Goal: Transaction & Acquisition: Purchase product/service

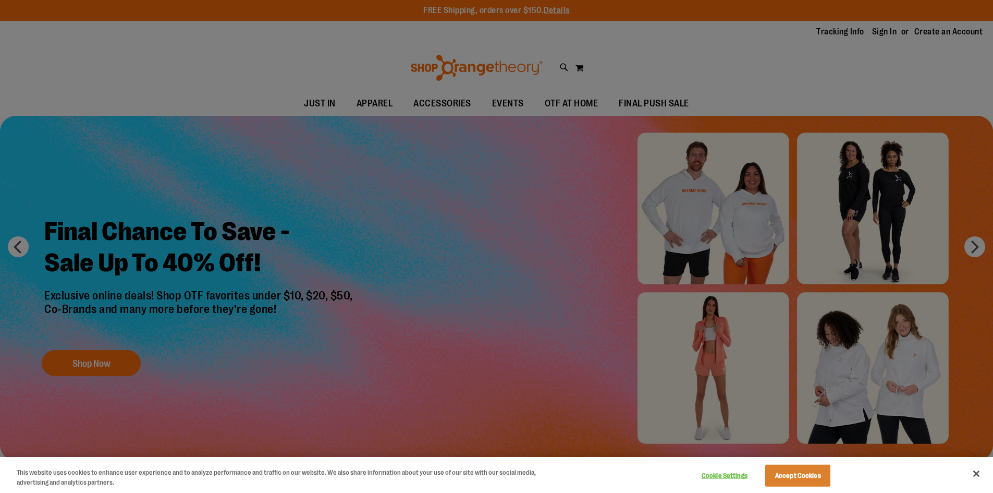
click at [67, 339] on div at bounding box center [496, 246] width 993 height 493
click at [68, 350] on div at bounding box center [496, 246] width 993 height 493
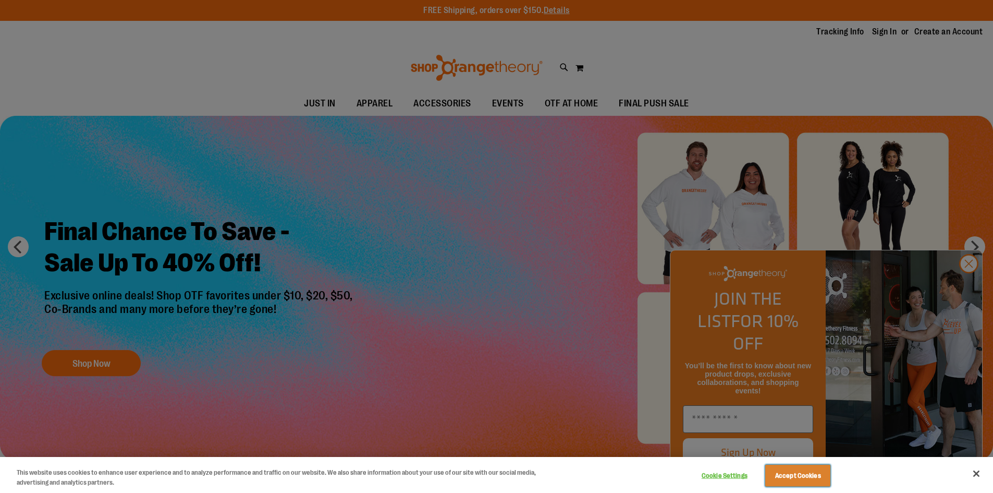
click at [785, 471] on button "Accept Cookies" at bounding box center [798, 476] width 65 height 22
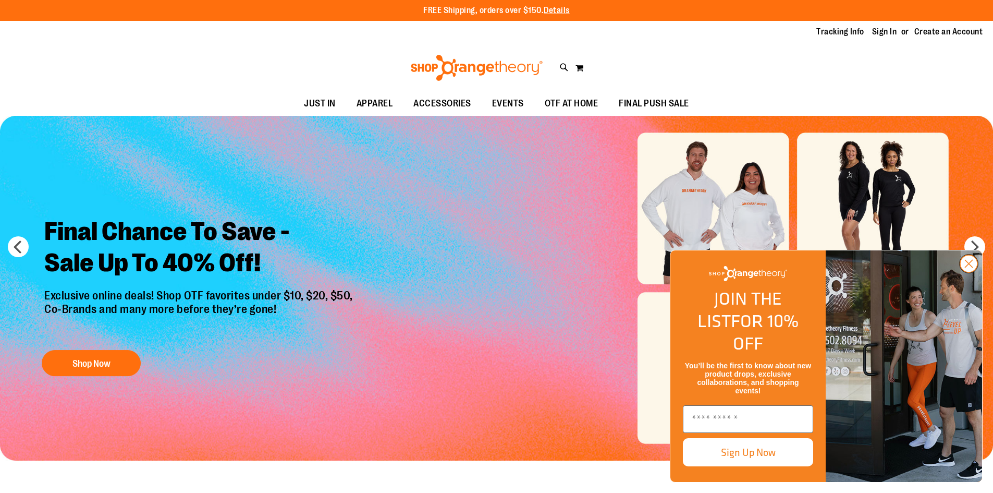
click at [969, 272] on circle "Close dialog" at bounding box center [969, 263] width 17 height 17
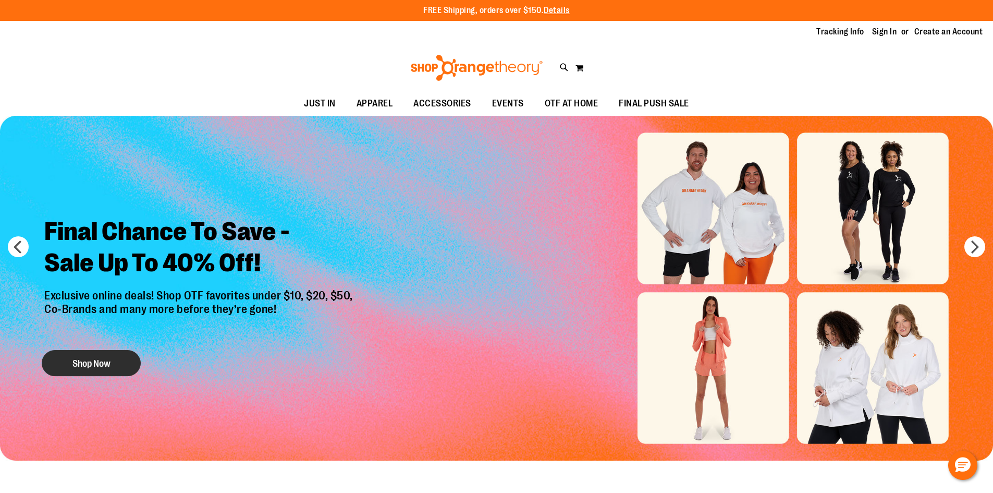
click at [136, 354] on button "Shop Now" at bounding box center [91, 363] width 99 height 26
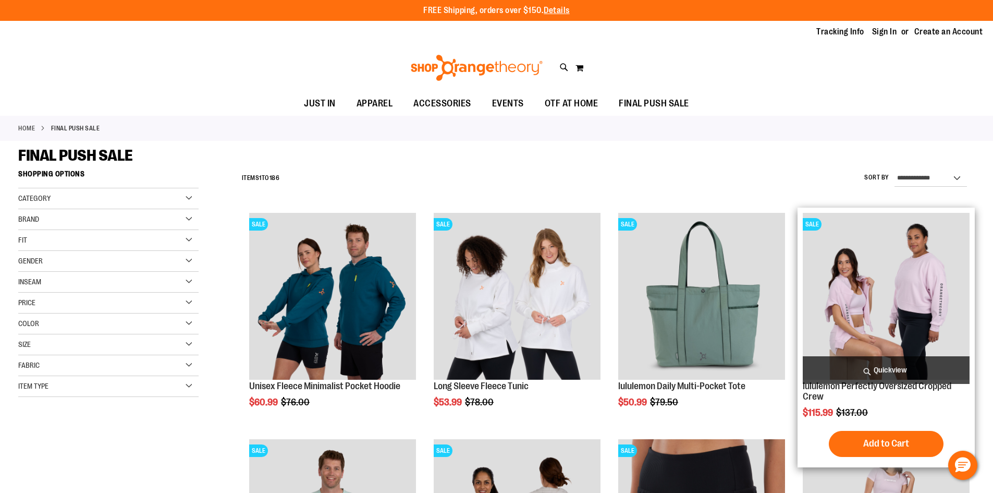
click at [893, 295] on img "product" at bounding box center [886, 296] width 167 height 167
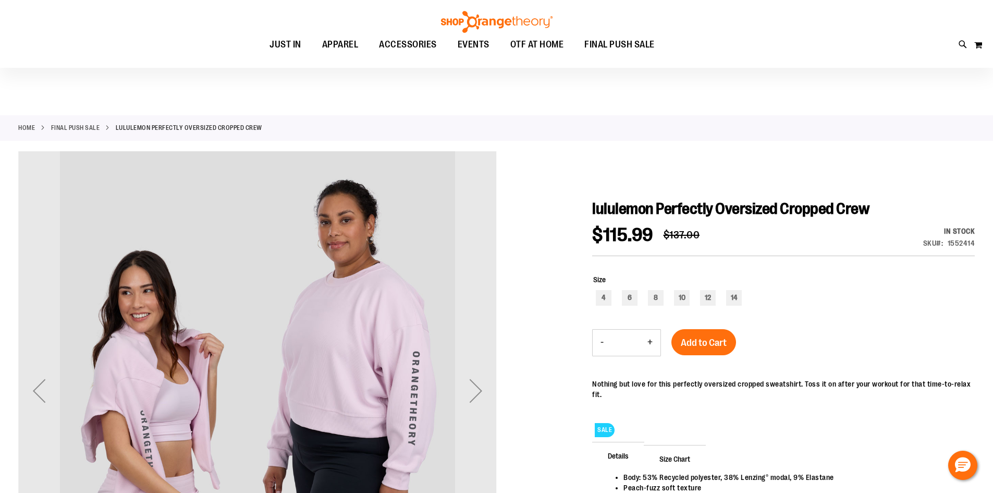
scroll to position [312, 0]
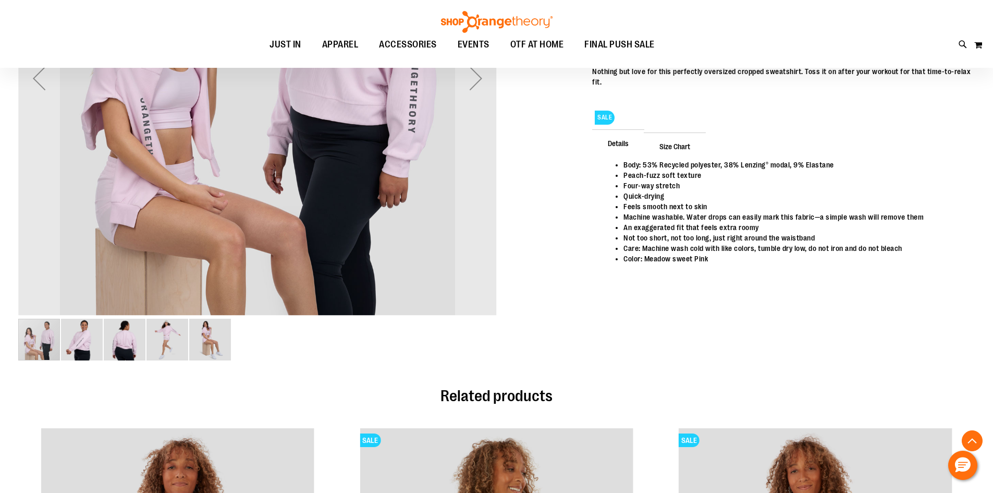
click at [116, 339] on img "image 3 of 5" at bounding box center [125, 340] width 42 height 42
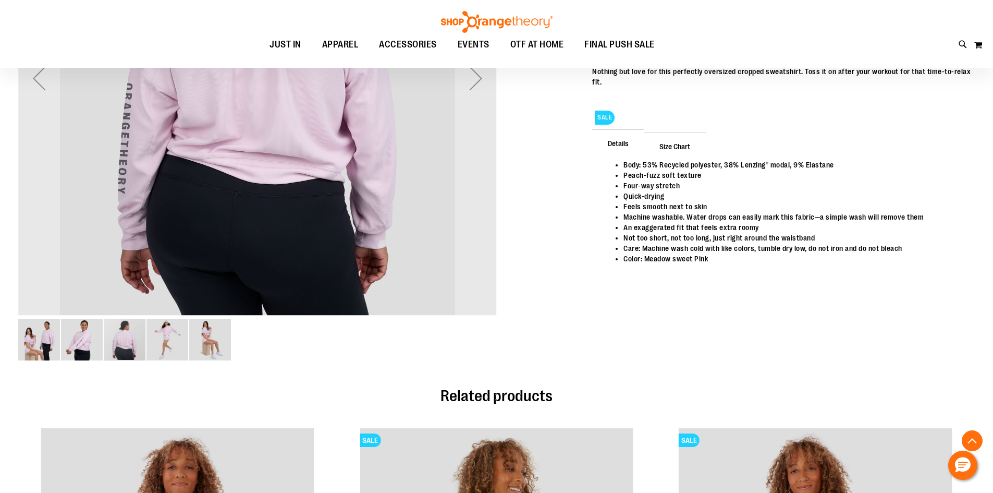
click at [173, 342] on img "image 4 of 5" at bounding box center [168, 340] width 42 height 42
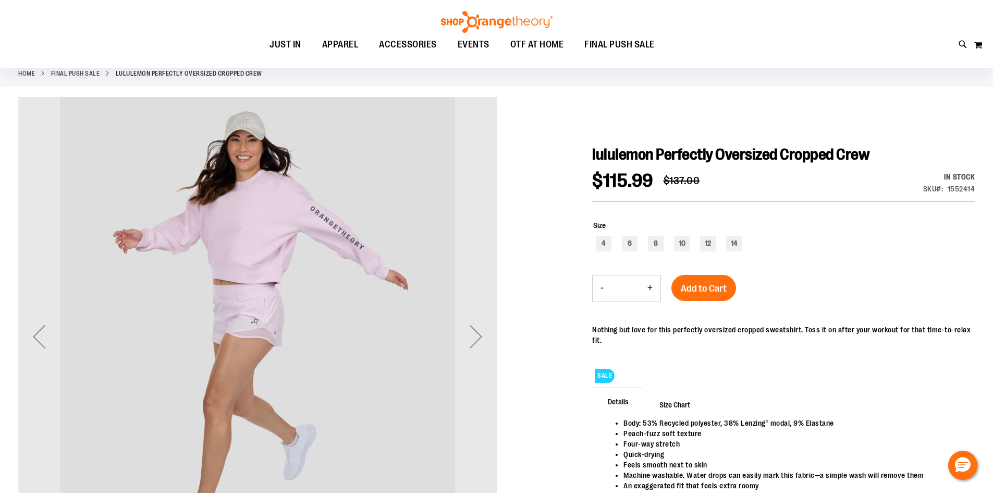
scroll to position [52, 0]
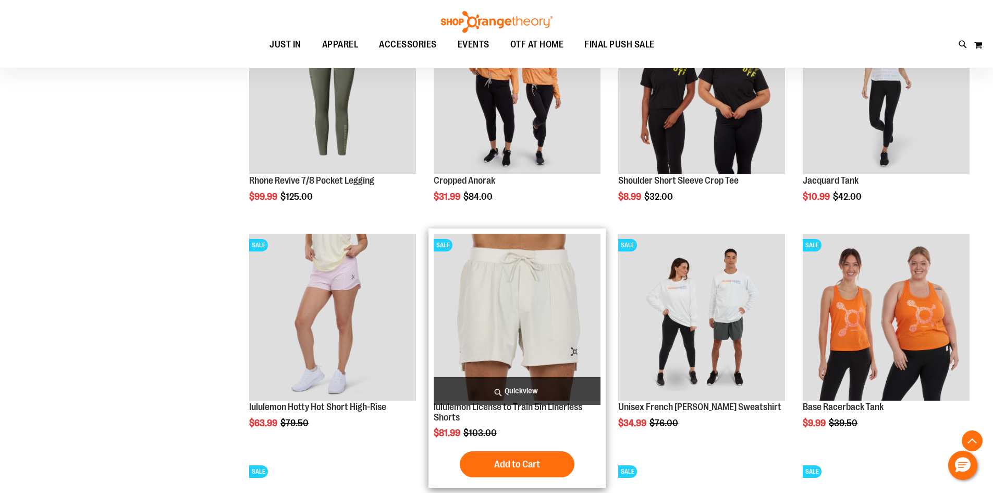
scroll to position [938, 0]
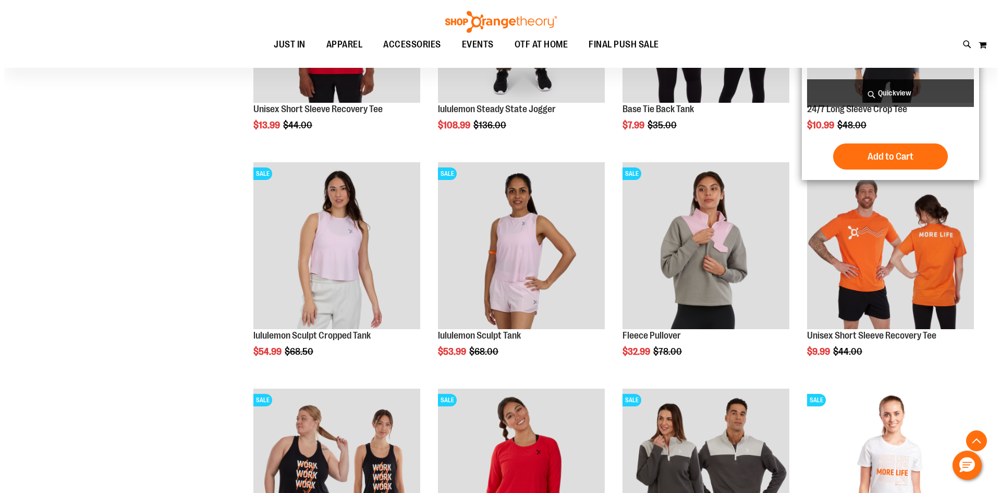
scroll to position [1408, 0]
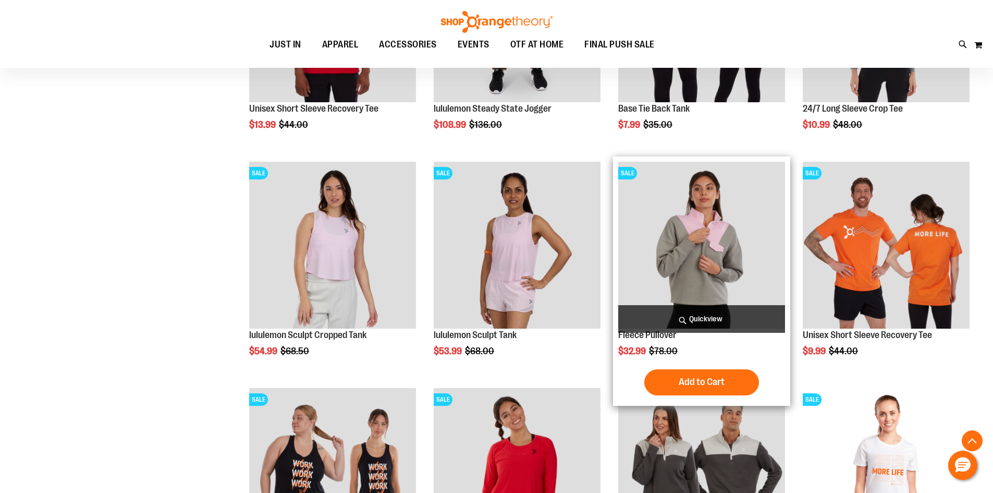
click at [699, 314] on span "Quickview" at bounding box center [702, 319] width 167 height 28
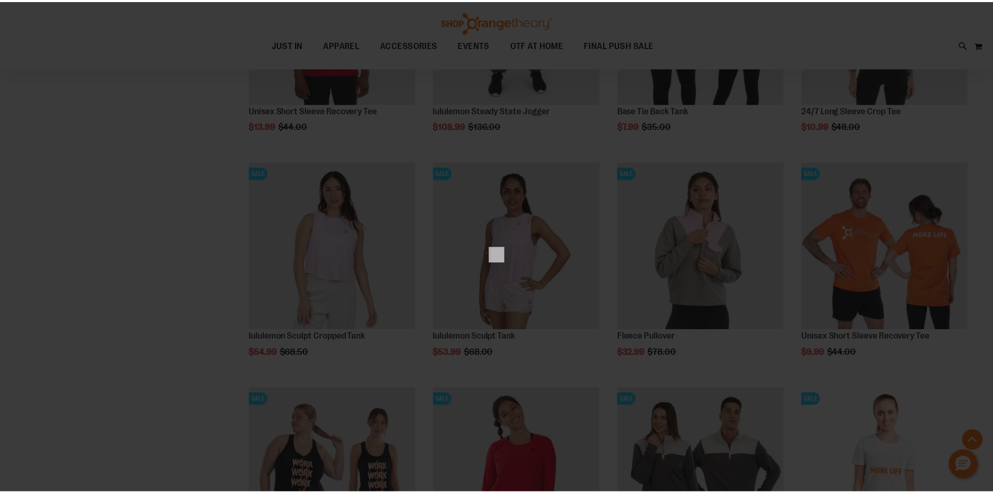
scroll to position [0, 0]
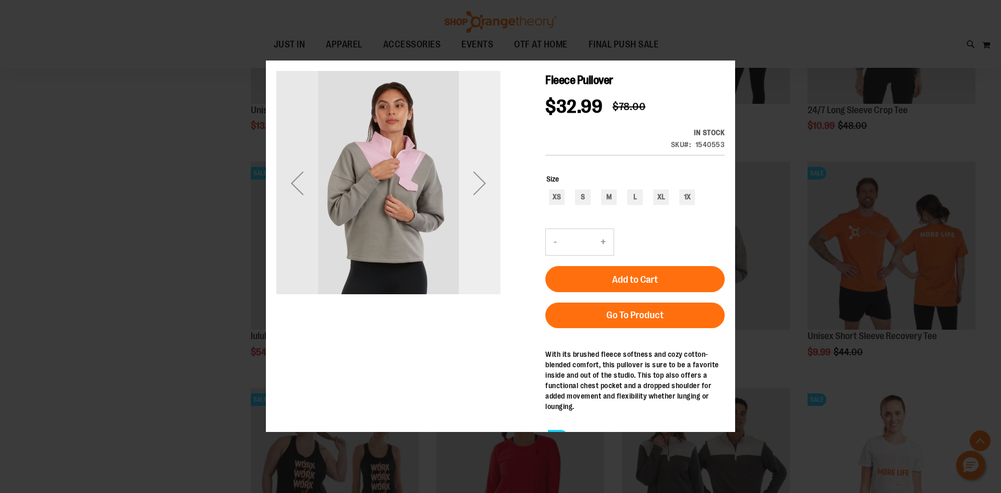
click at [488, 212] on div "Next" at bounding box center [480, 183] width 42 height 224
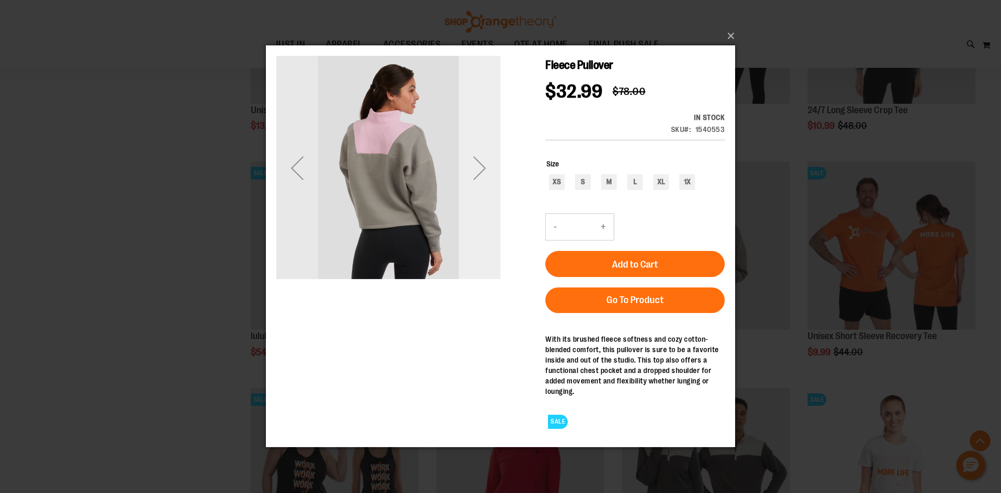
click at [490, 180] on div "Next" at bounding box center [480, 168] width 42 height 42
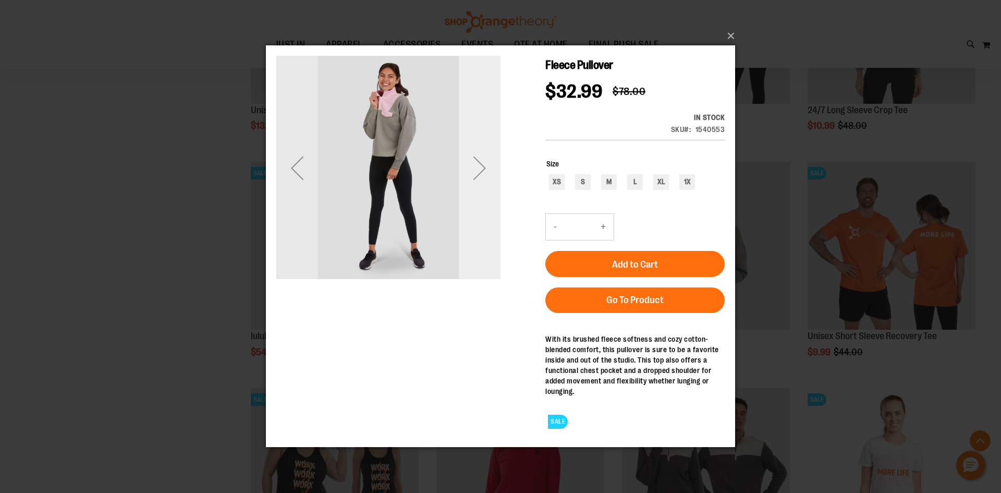
click at [490, 178] on div "Next" at bounding box center [480, 168] width 42 height 42
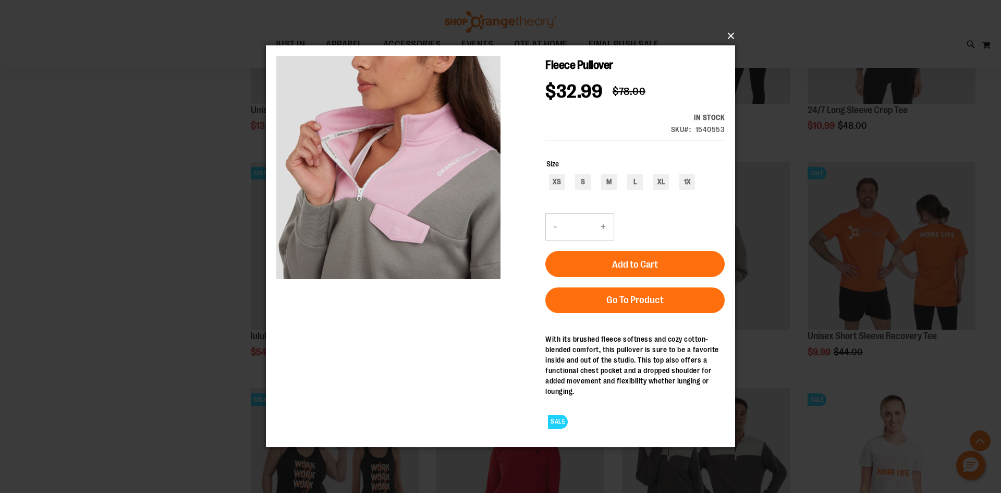
click at [735, 38] on button "×" at bounding box center [503, 36] width 469 height 23
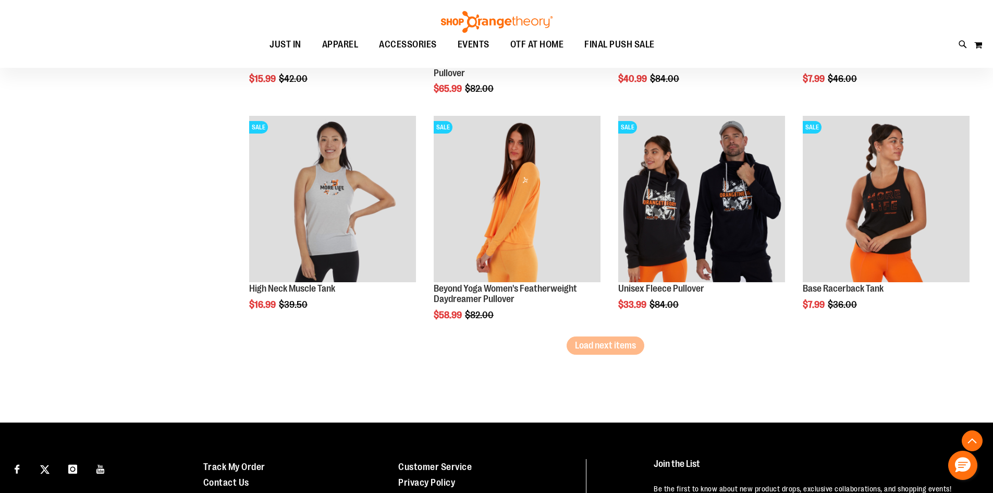
scroll to position [1929, 0]
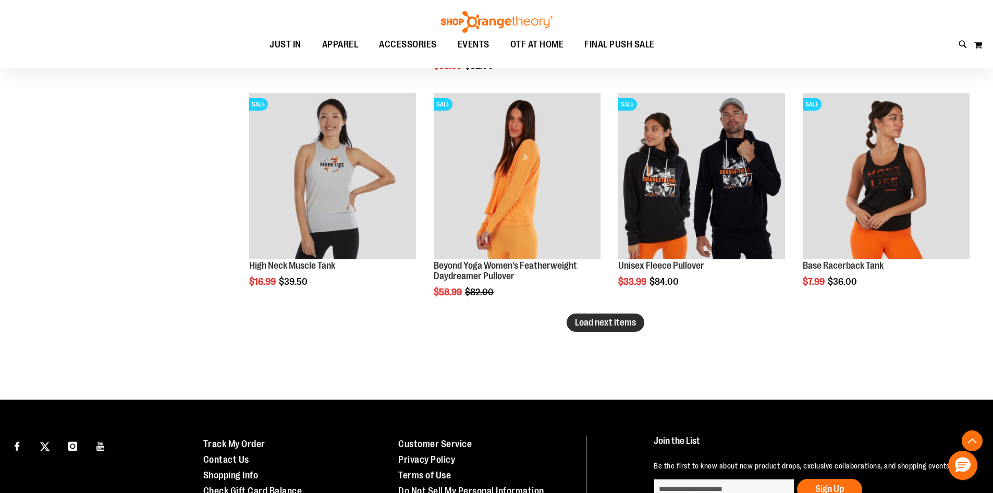
click at [597, 326] on span "Load next items" at bounding box center [605, 322] width 61 height 10
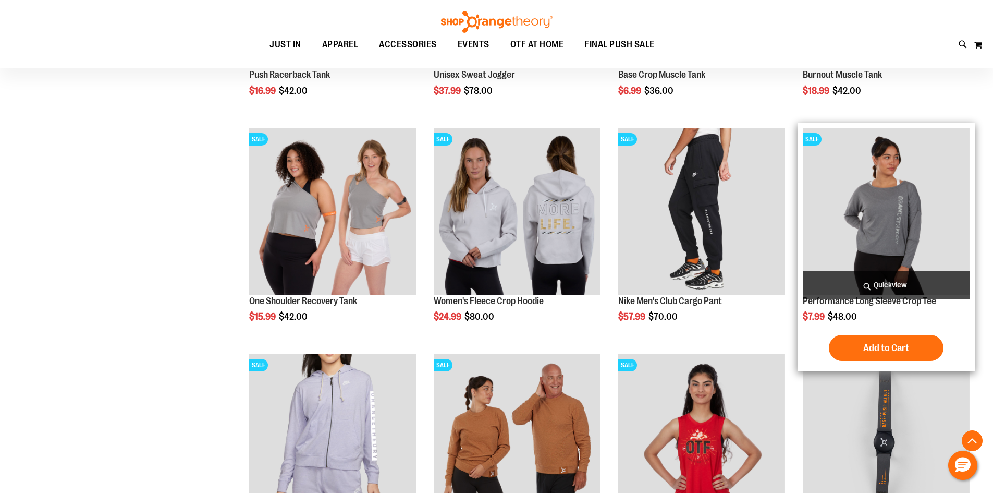
scroll to position [2607, 0]
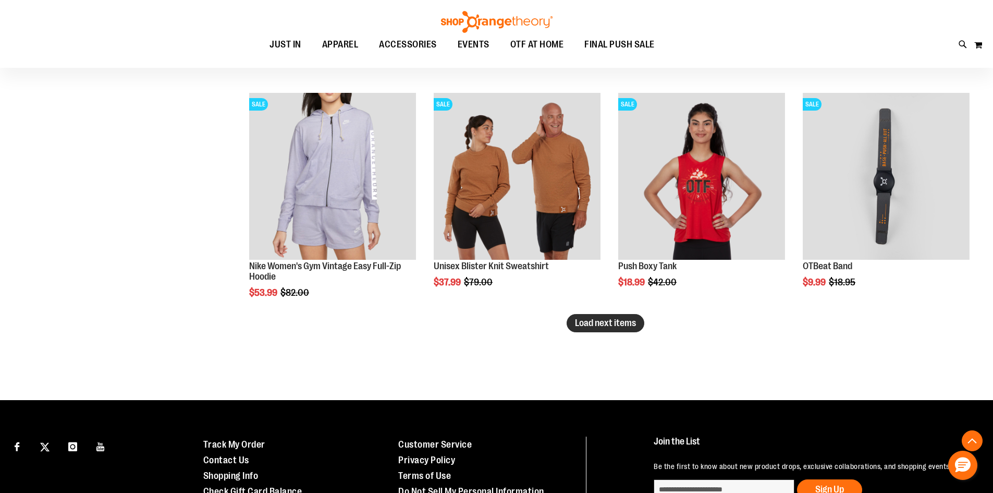
click at [619, 322] on span "Load next items" at bounding box center [605, 323] width 61 height 10
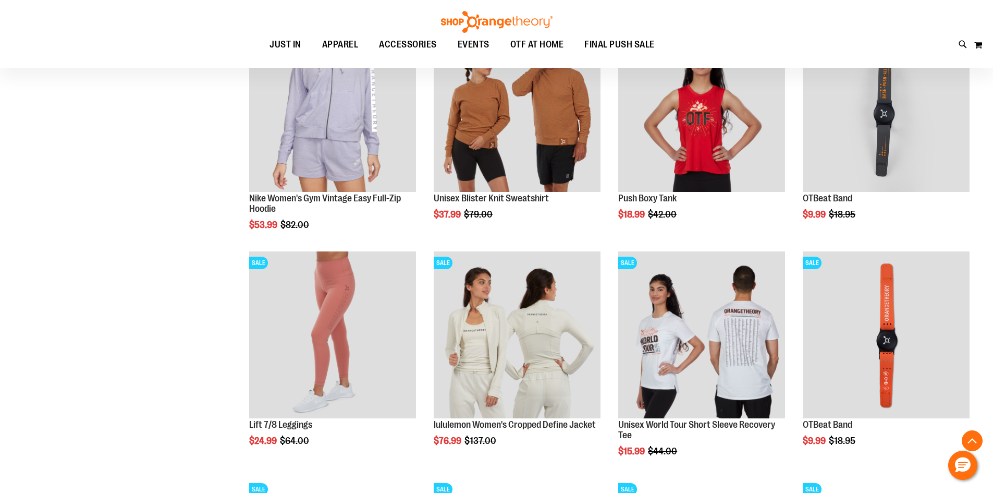
scroll to position [2763, 0]
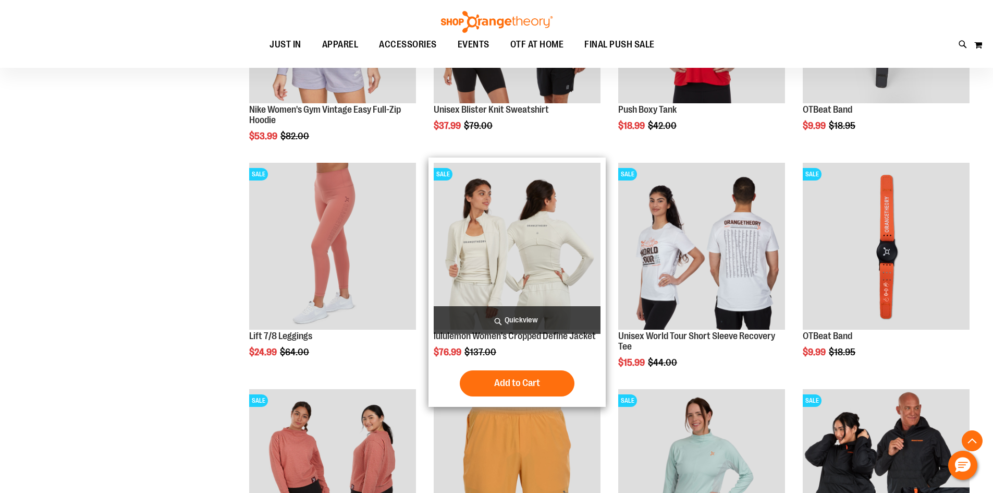
click at [544, 259] on img "product" at bounding box center [517, 246] width 167 height 167
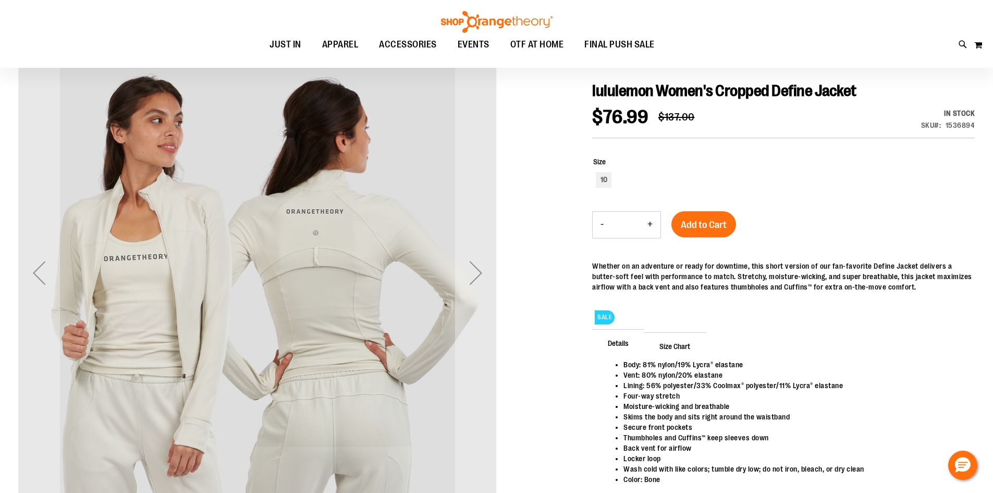
scroll to position [104, 0]
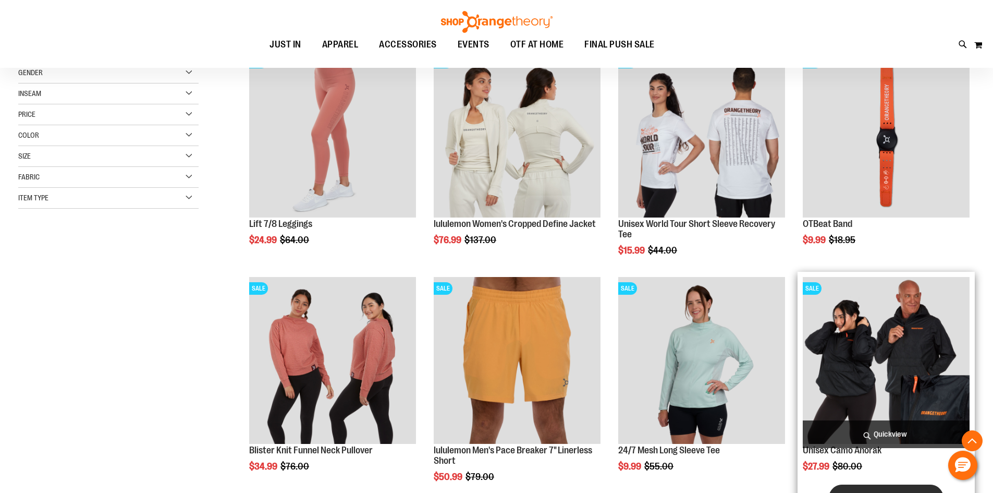
scroll to position [312, 0]
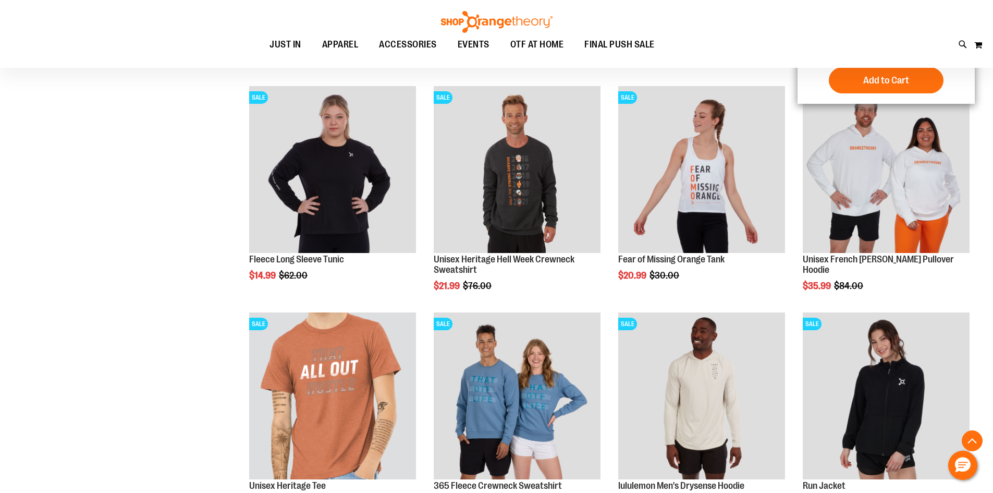
scroll to position [834, 0]
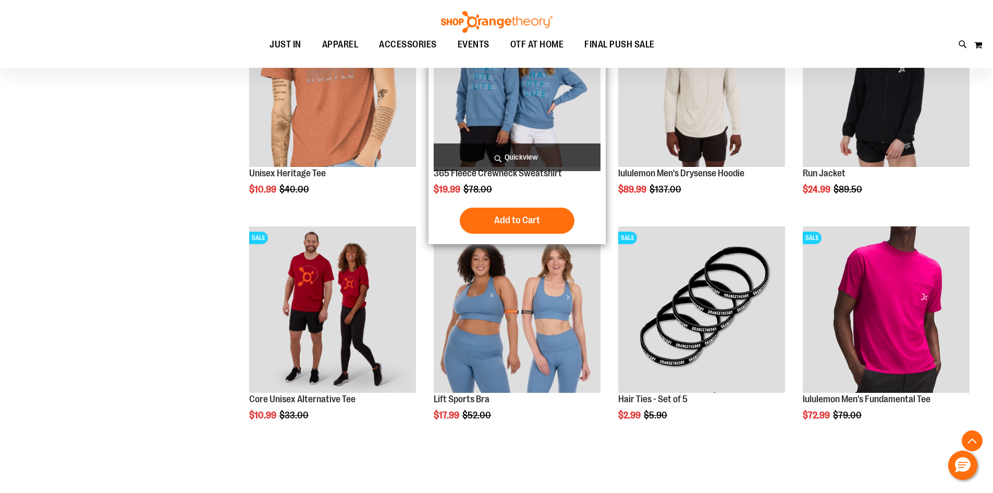
scroll to position [1147, 0]
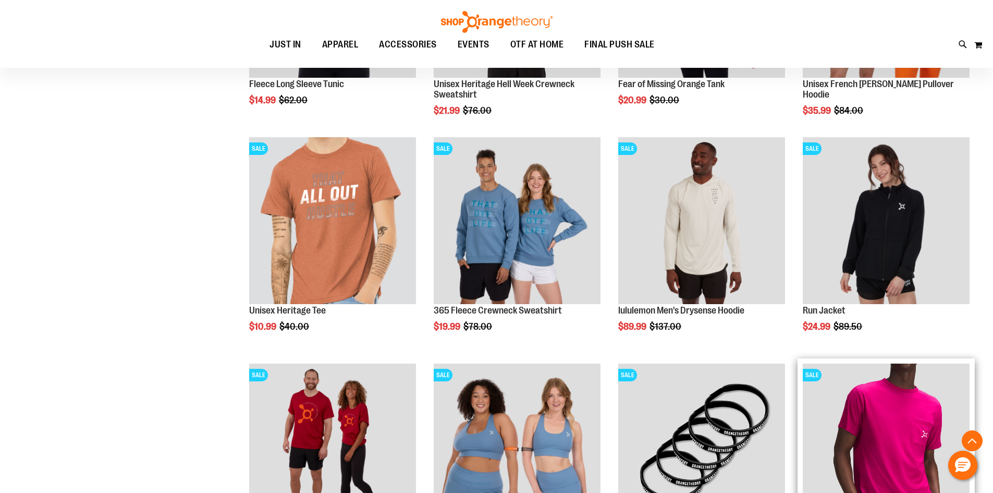
scroll to position [990, 0]
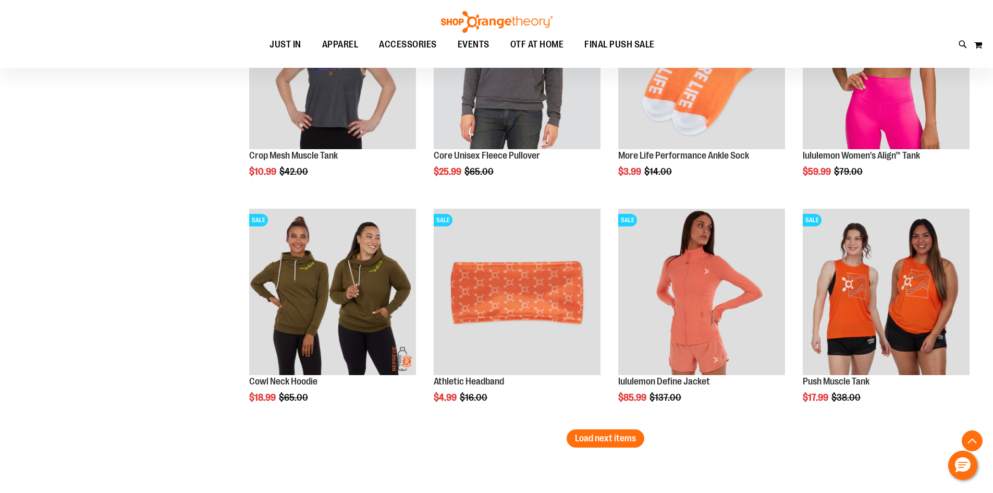
scroll to position [1929, 0]
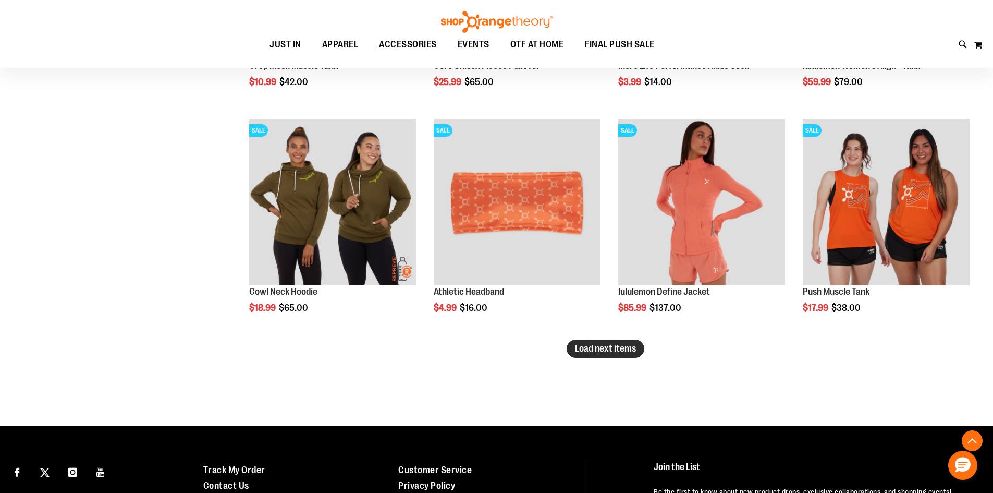
click at [610, 349] on span "Load next items" at bounding box center [605, 348] width 61 height 10
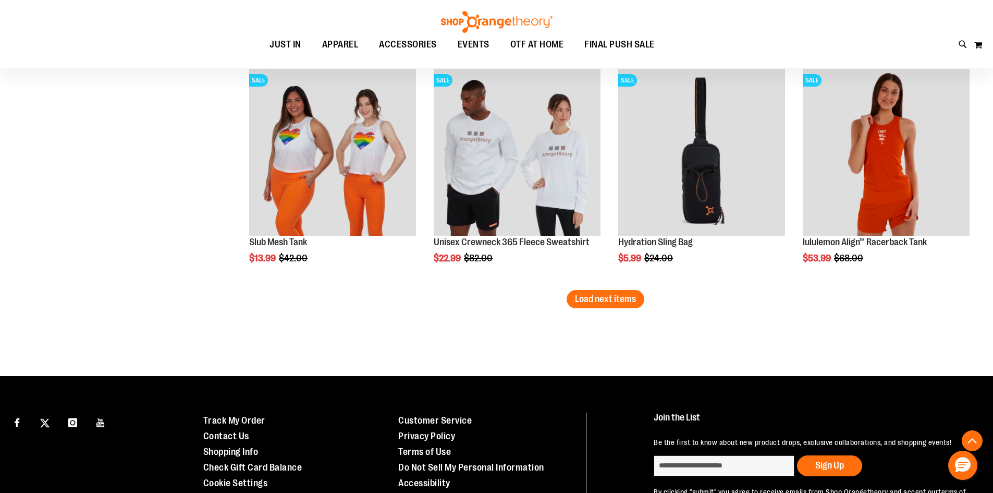
scroll to position [2659, 0]
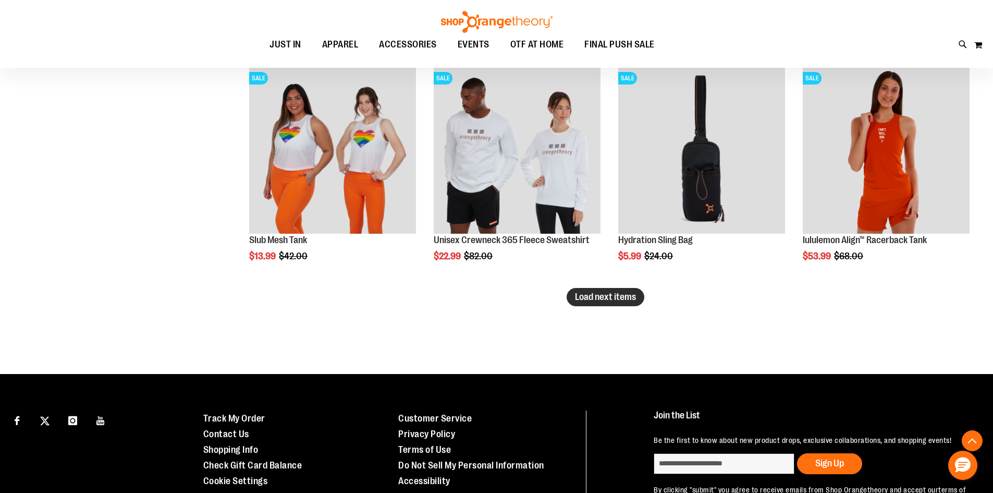
click at [594, 289] on button "Load next items" at bounding box center [606, 297] width 78 height 18
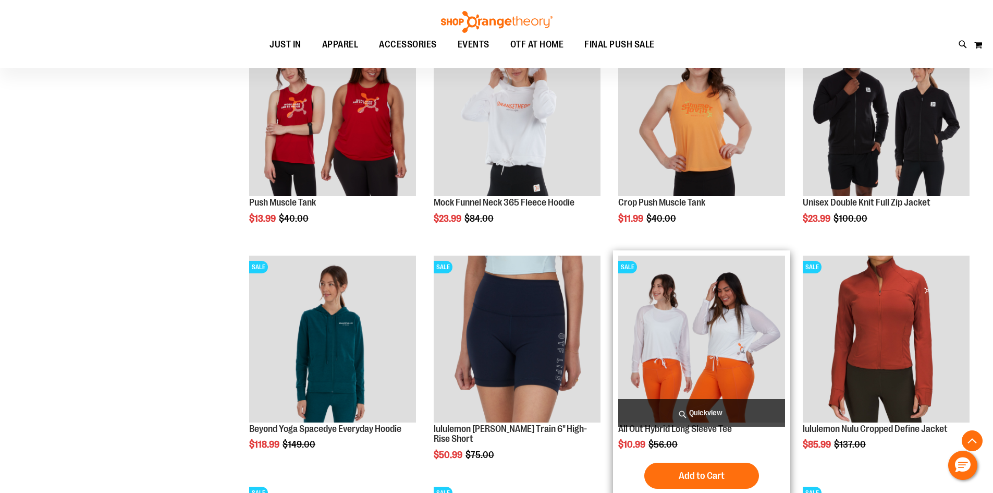
scroll to position [3285, 0]
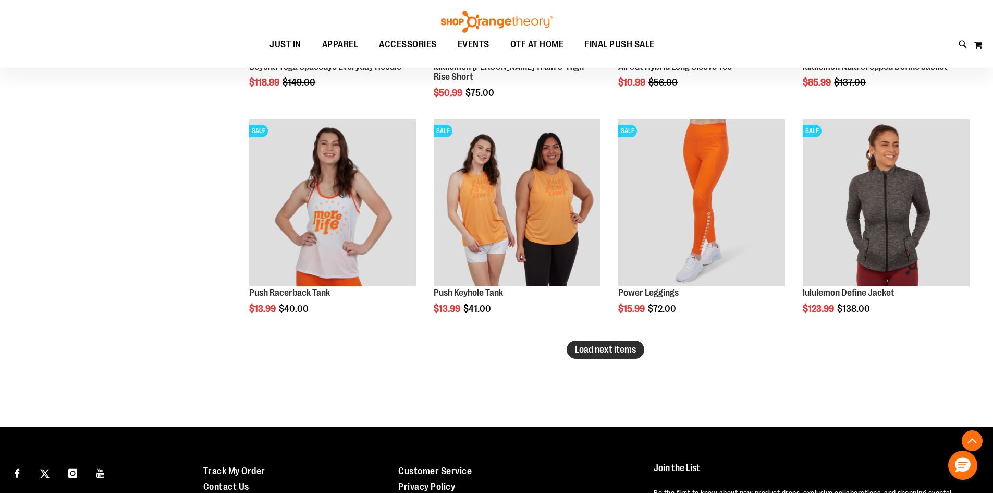
click at [597, 345] on span "Load next items" at bounding box center [605, 349] width 61 height 10
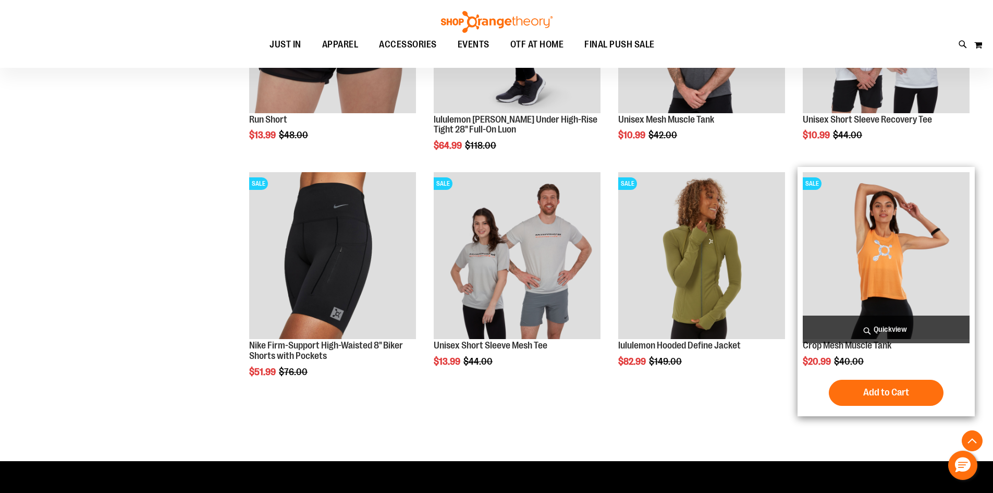
scroll to position [3928, 0]
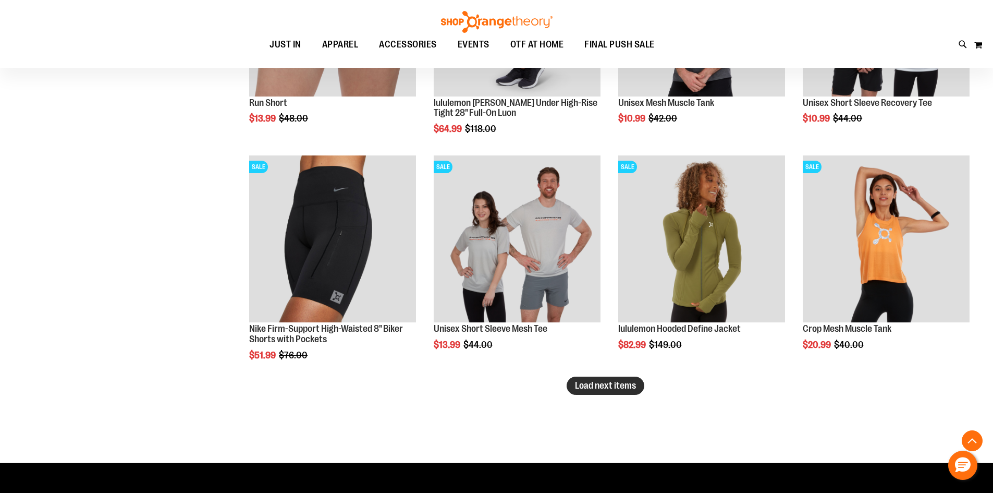
click at [583, 384] on span "Load next items" at bounding box center [605, 385] width 61 height 10
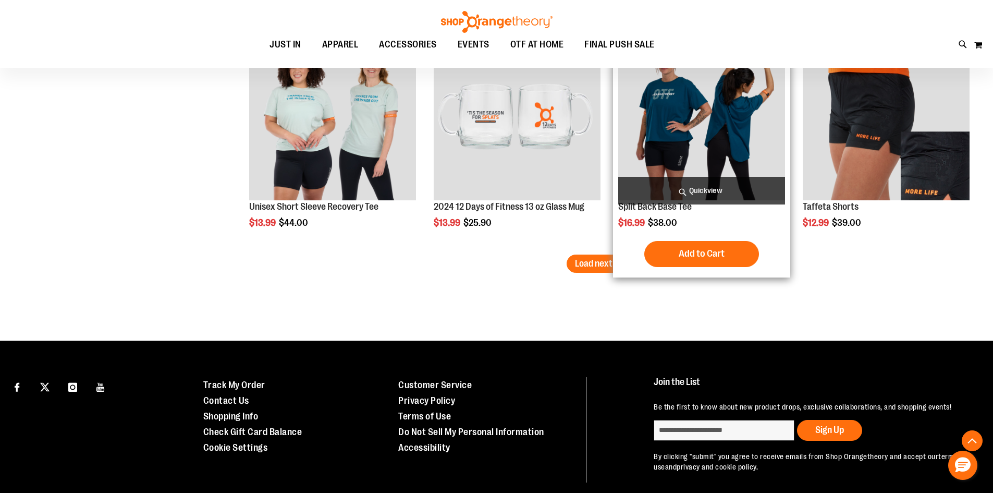
scroll to position [4710, 0]
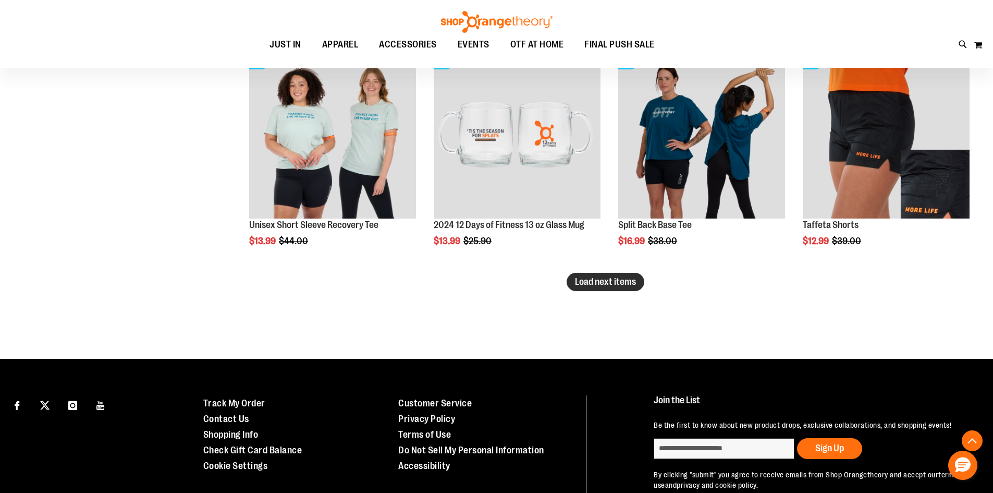
click at [597, 285] on span "Load next items" at bounding box center [605, 281] width 61 height 10
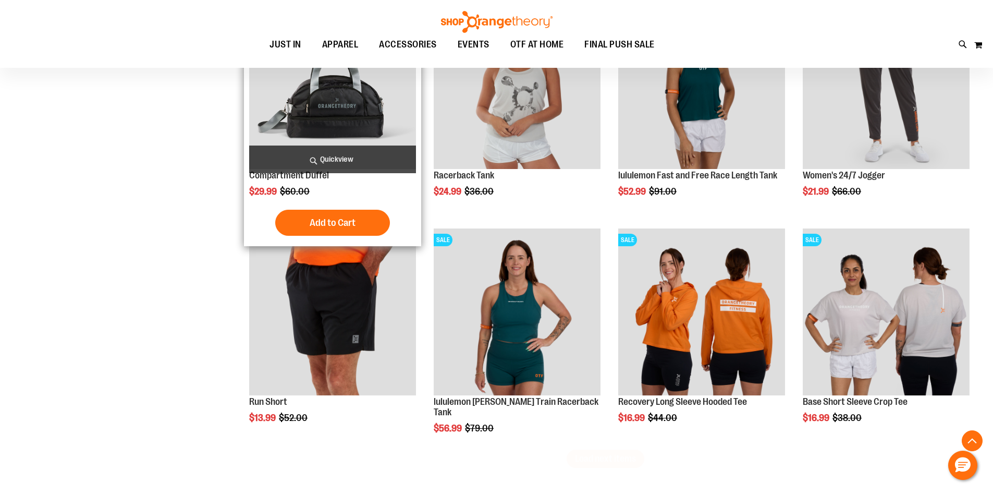
scroll to position [5336, 0]
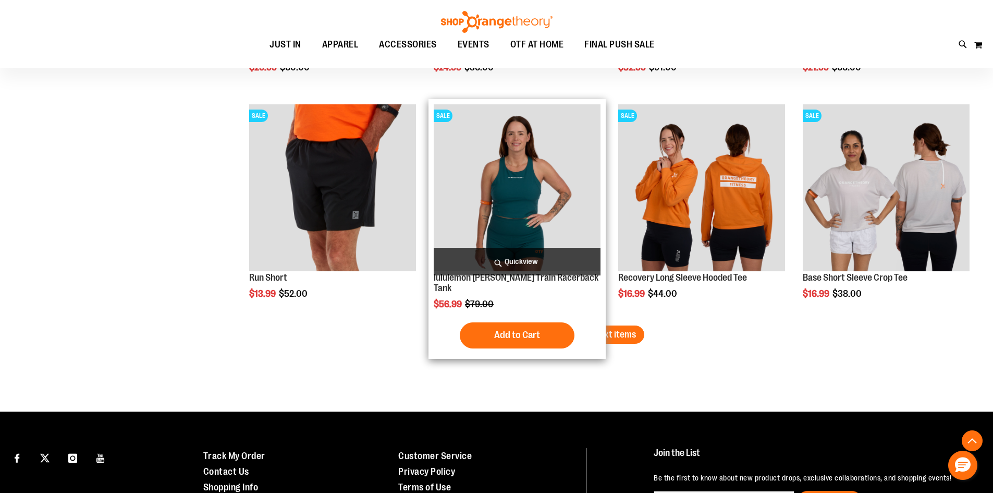
click at [584, 329] on div "Add to Cart In stock" at bounding box center [517, 335] width 167 height 26
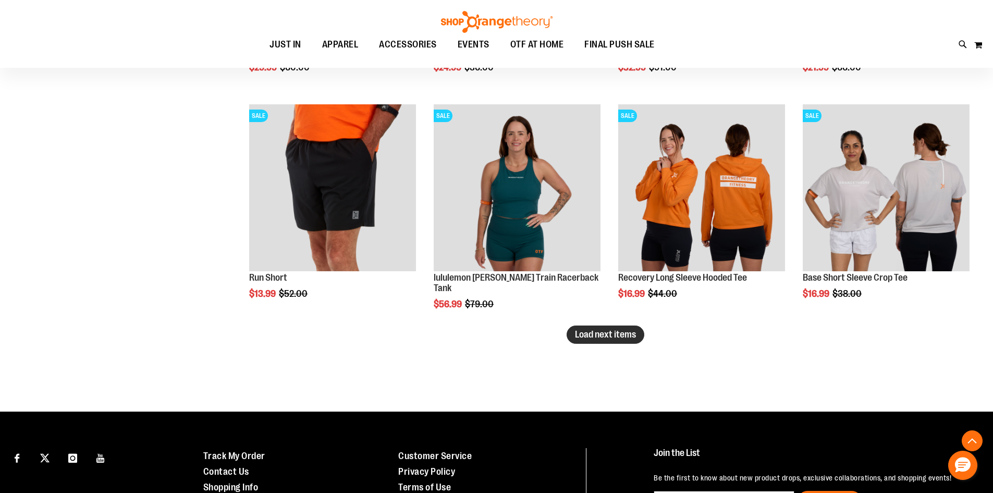
click at [609, 335] on span "Load next items" at bounding box center [605, 334] width 61 height 10
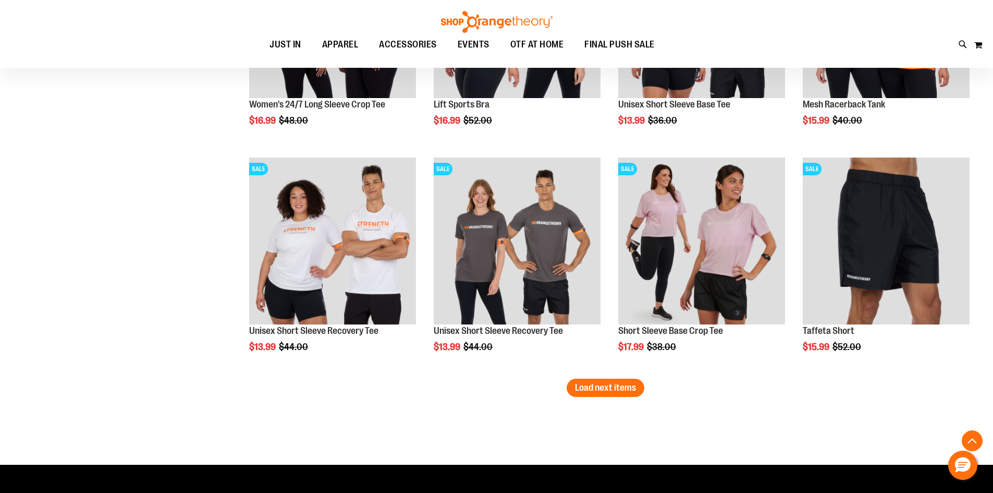
scroll to position [5961, 0]
click at [593, 378] on button "Load next items" at bounding box center [606, 387] width 78 height 18
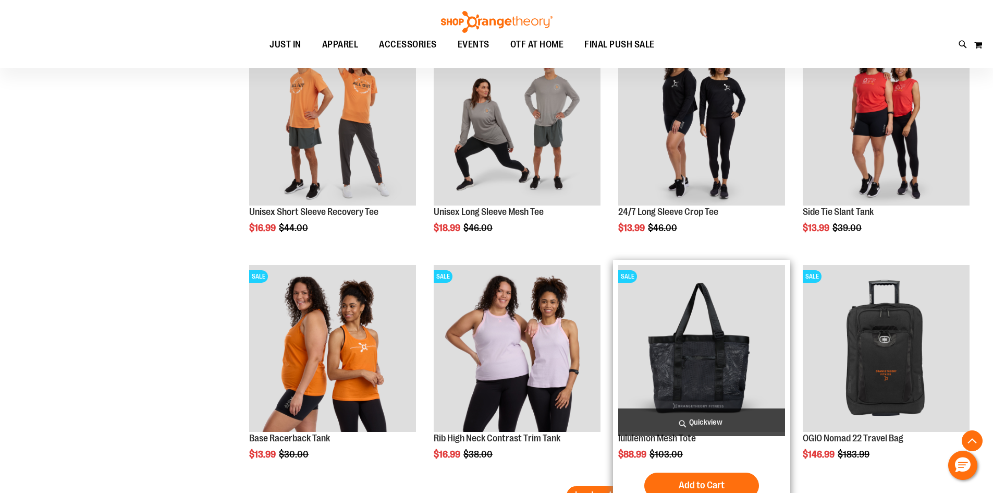
scroll to position [6587, 0]
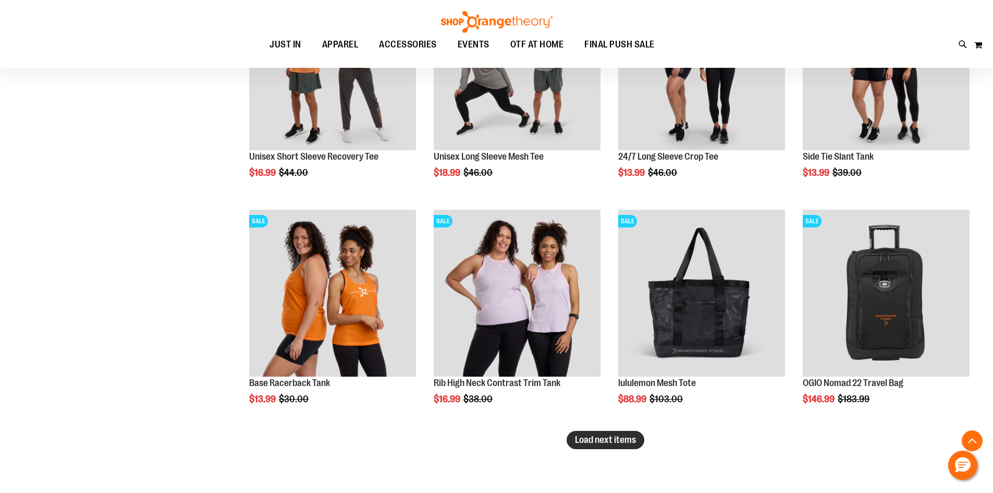
click at [621, 442] on span "Load next items" at bounding box center [605, 439] width 61 height 10
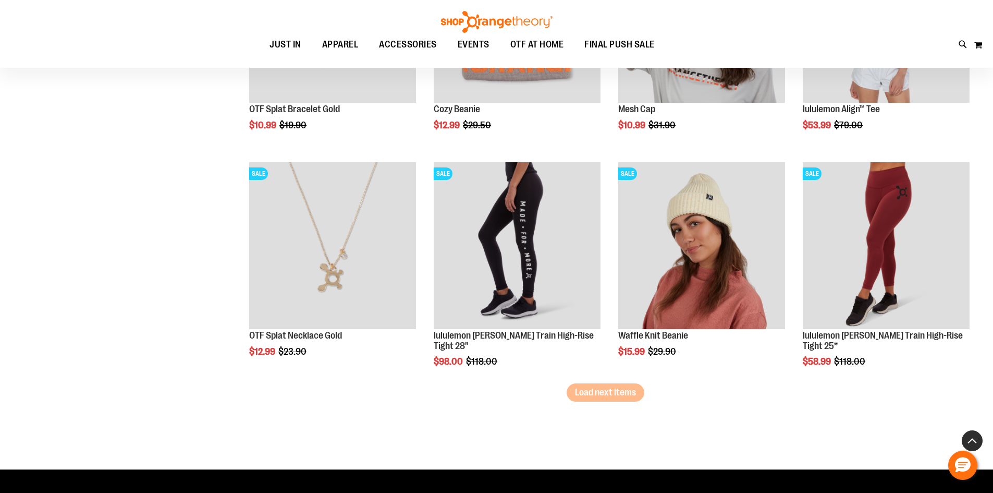
scroll to position [7317, 0]
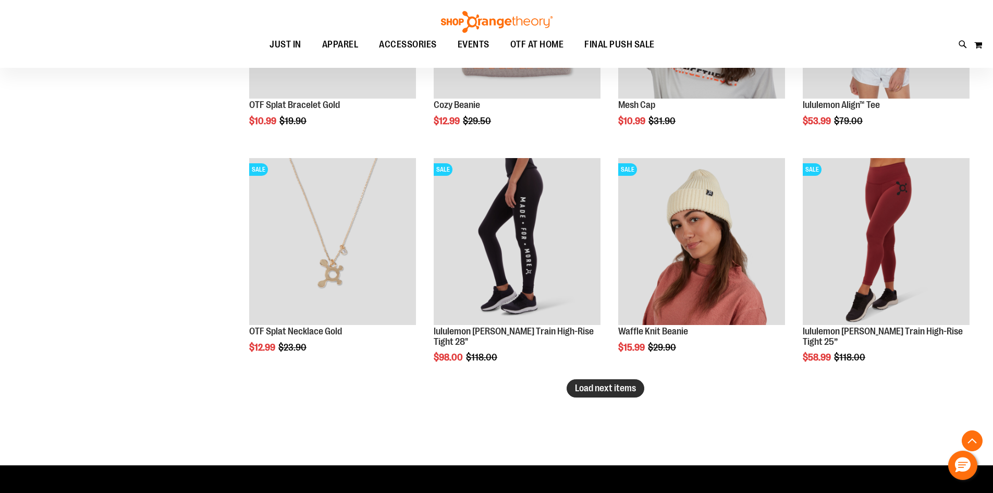
click at [608, 388] on span "Load next items" at bounding box center [605, 388] width 61 height 10
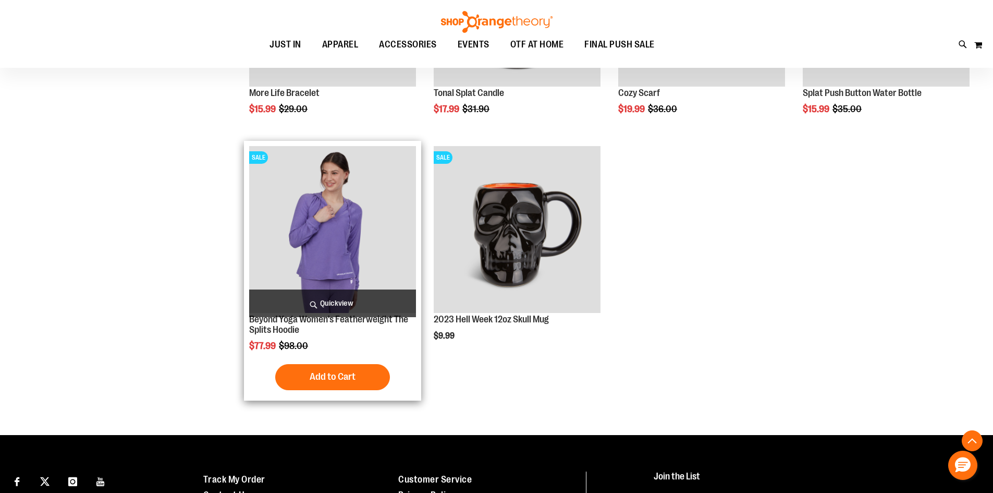
scroll to position [7787, 0]
